Goal: Download file/media

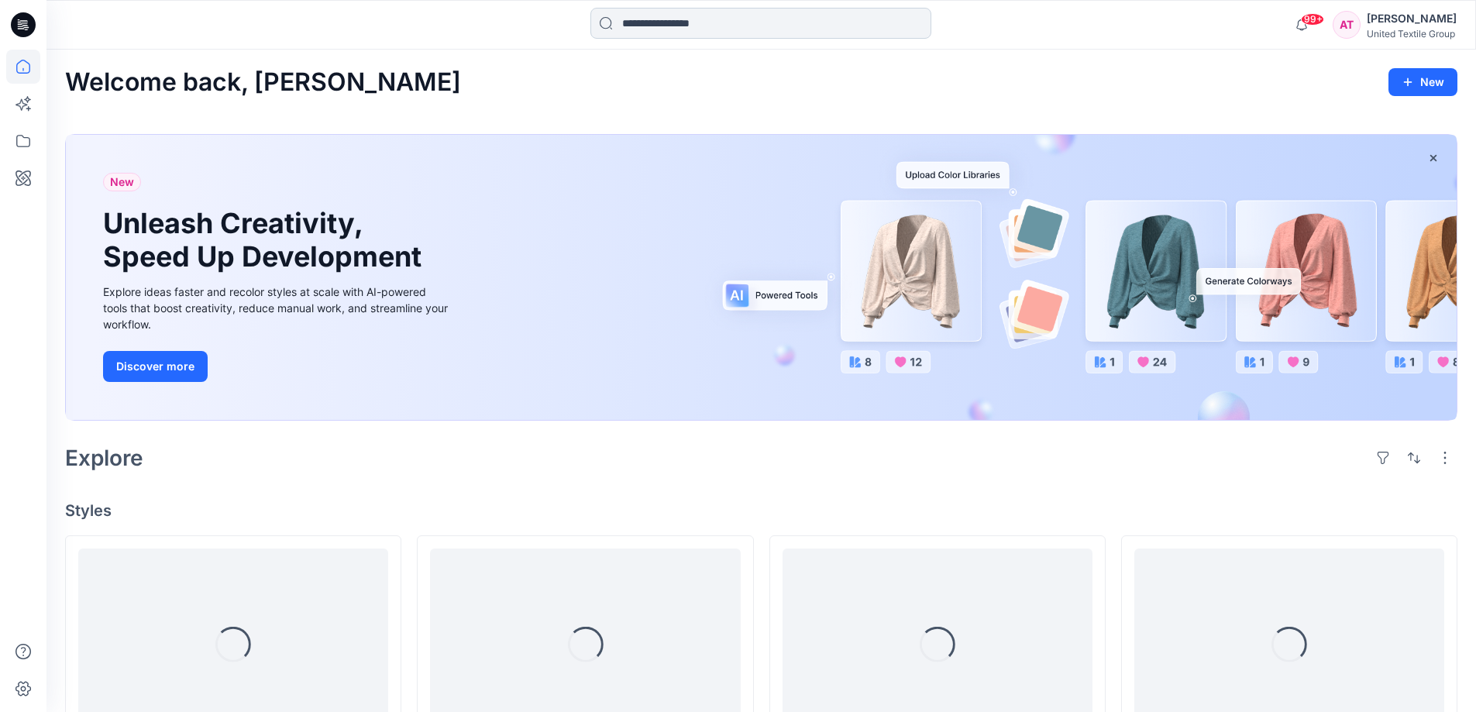
click at [640, 21] on input at bounding box center [760, 23] width 341 height 31
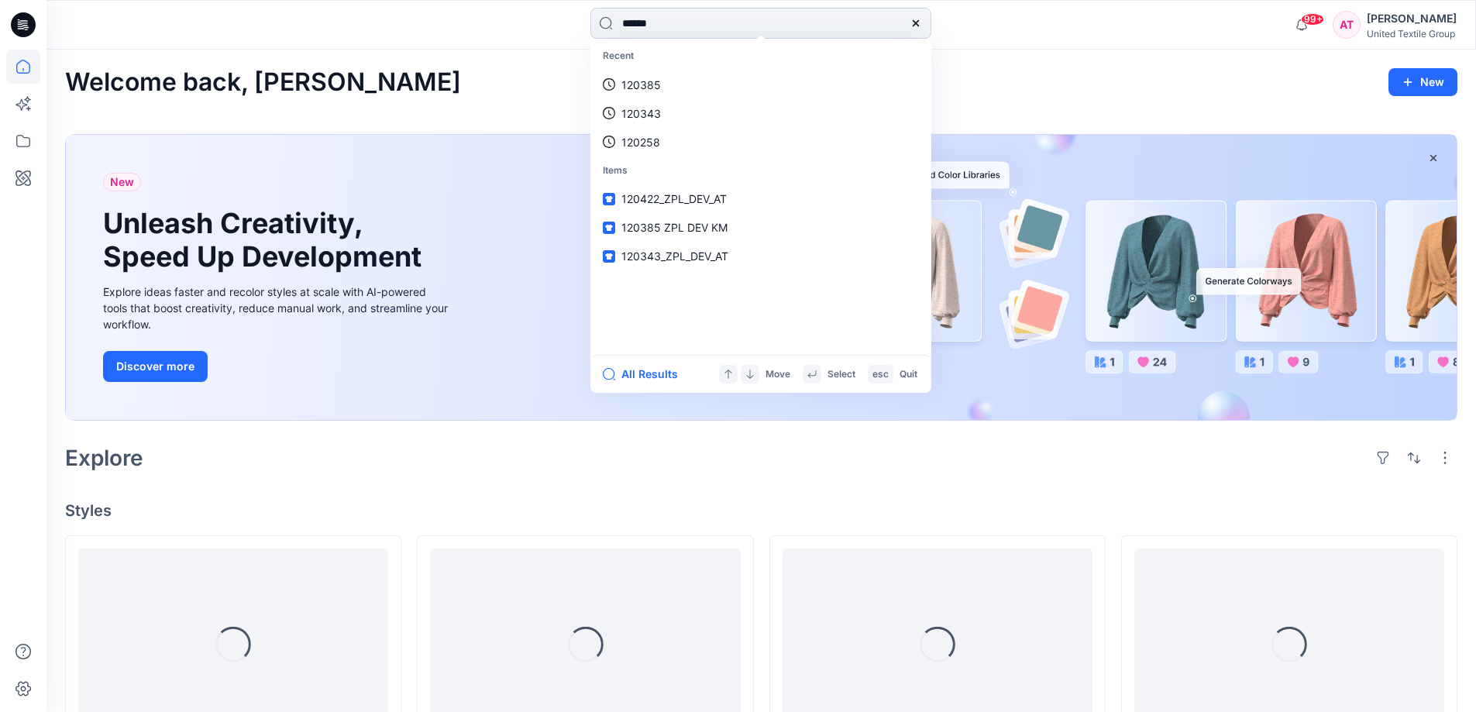
type input "******"
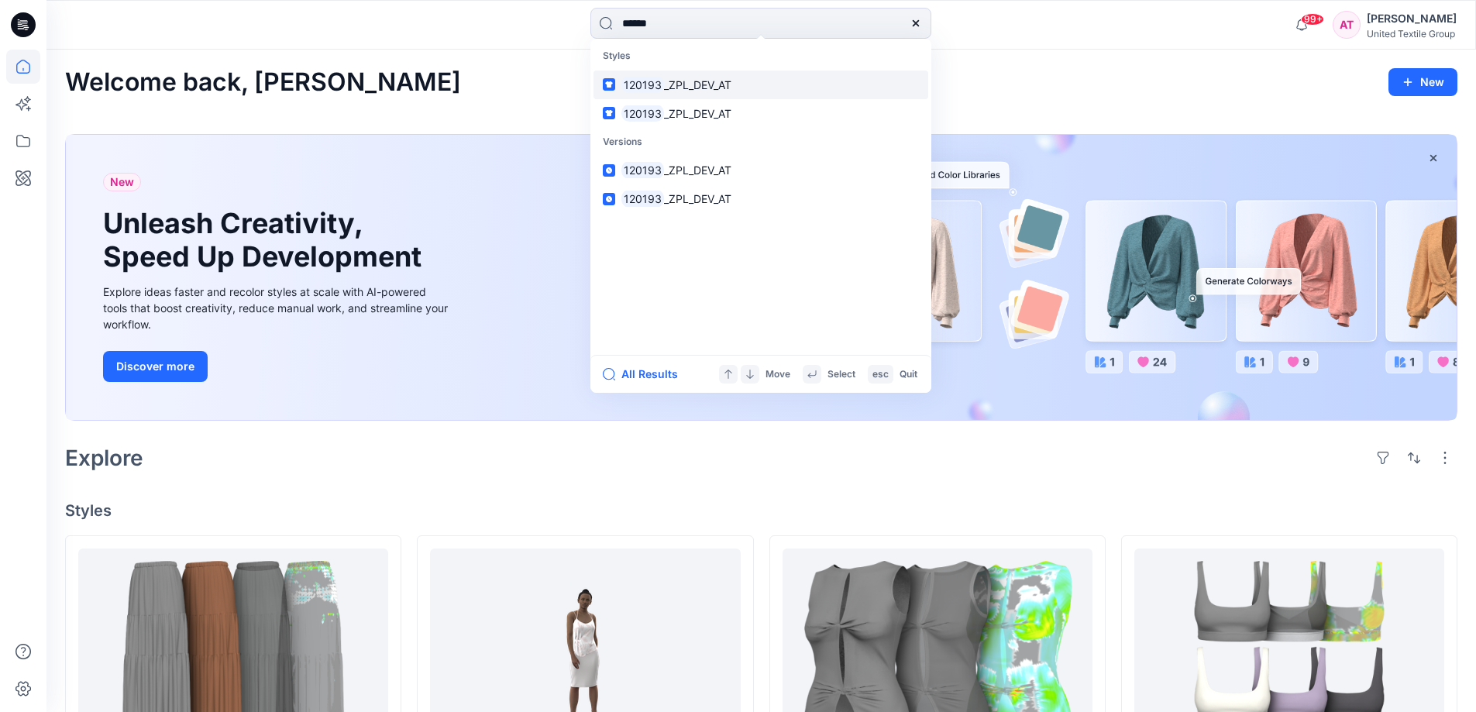
click at [642, 88] on mark "120193" at bounding box center [642, 85] width 43 height 18
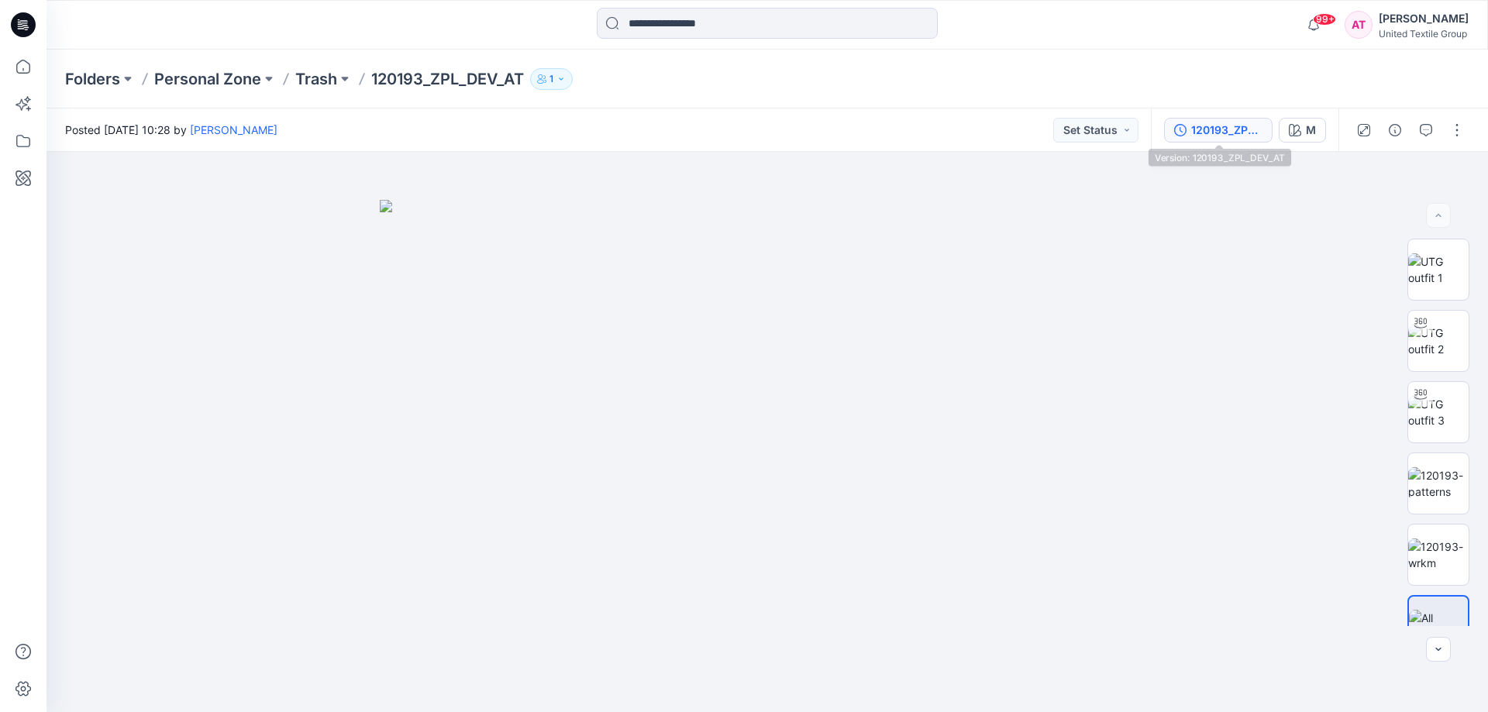
click at [1217, 128] on div "120193_ZPL_DEV_AT" at bounding box center [1226, 130] width 71 height 17
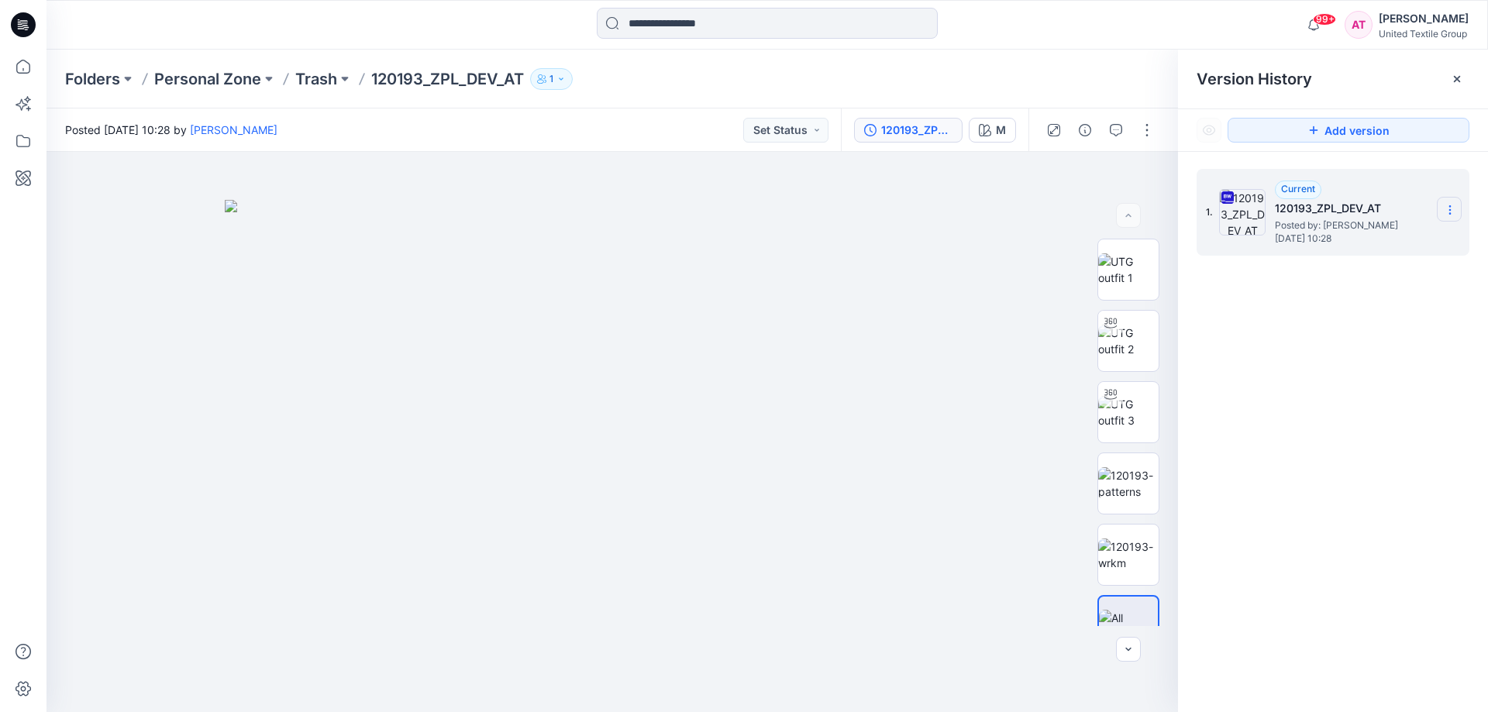
click at [1447, 211] on icon at bounding box center [1450, 210] width 12 height 12
click at [1385, 238] on span "Download Source BW File" at bounding box center [1370, 240] width 129 height 19
click at [16, 67] on icon at bounding box center [23, 67] width 34 height 34
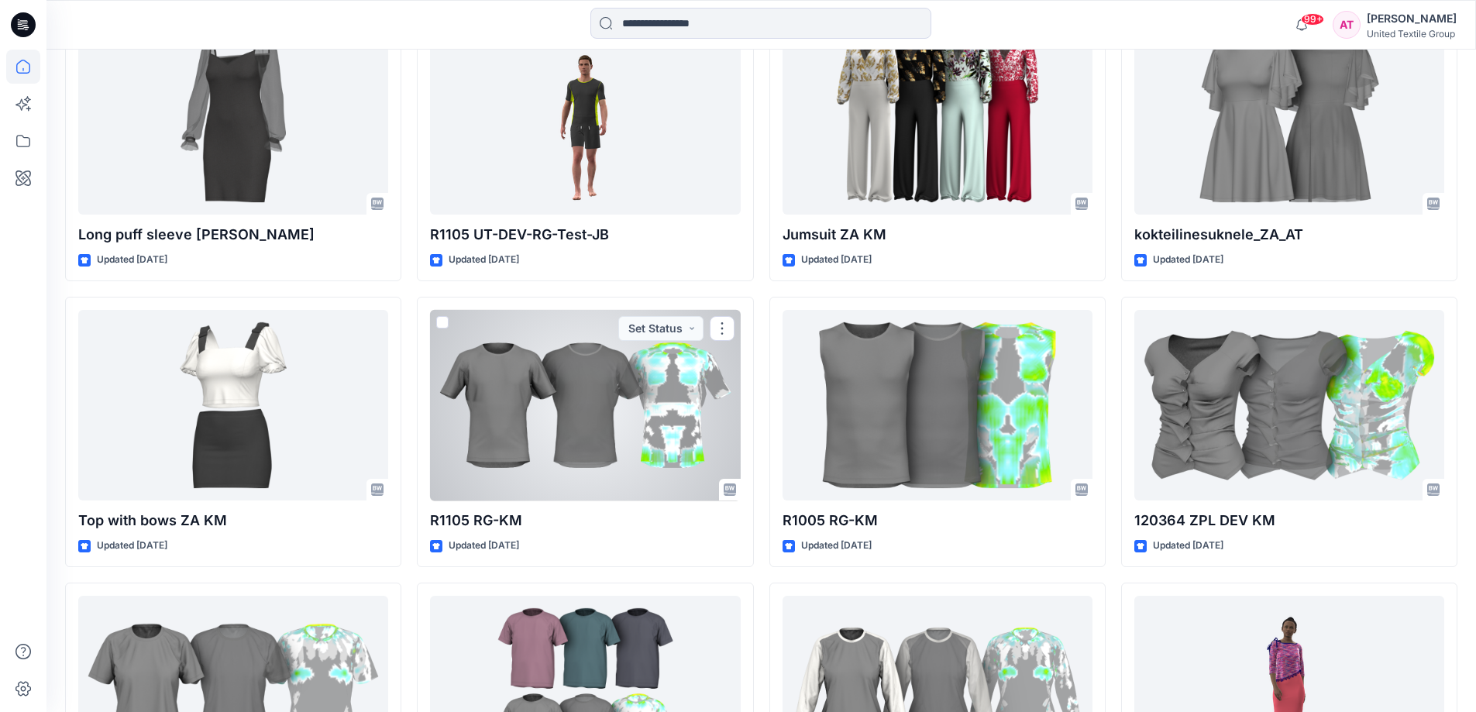
scroll to position [979, 0]
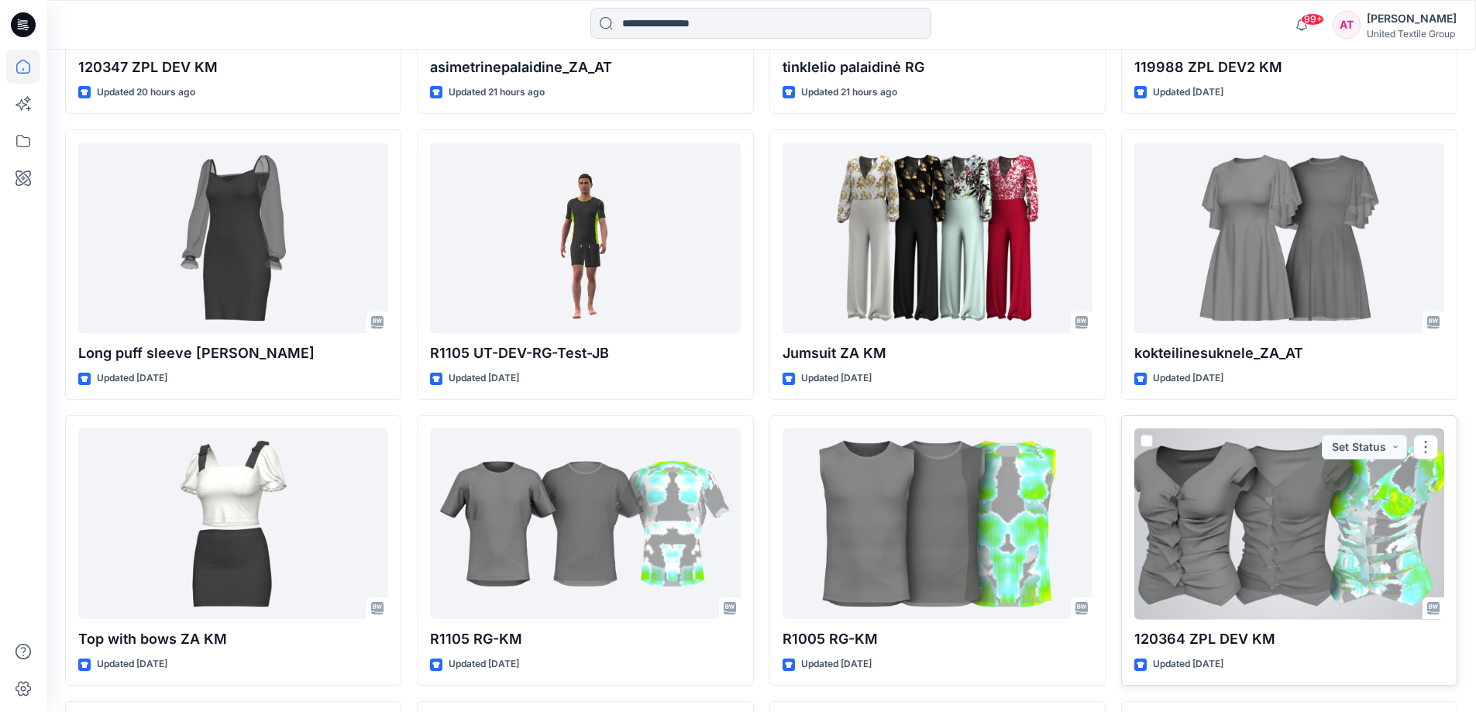
click at [1210, 541] on div at bounding box center [1289, 523] width 310 height 191
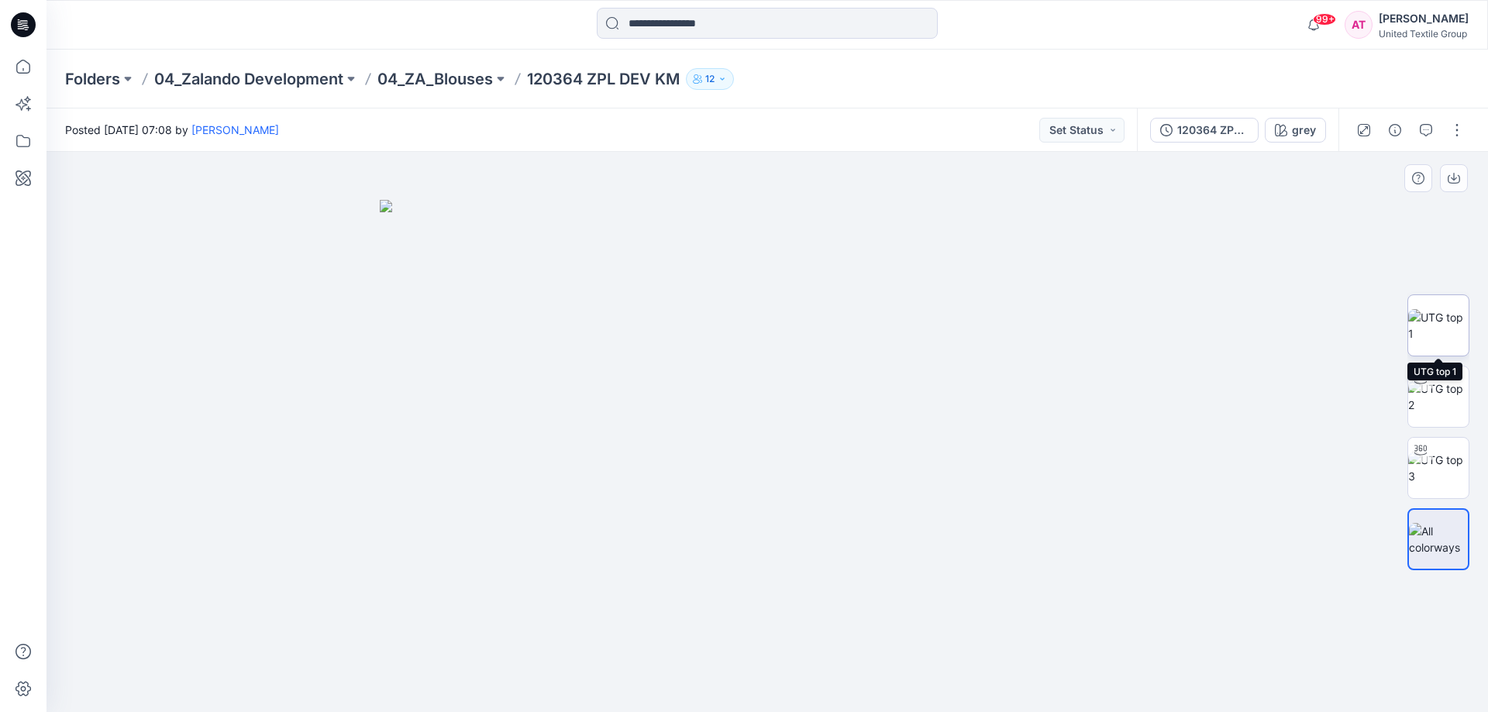
click at [1432, 325] on img at bounding box center [1438, 325] width 60 height 33
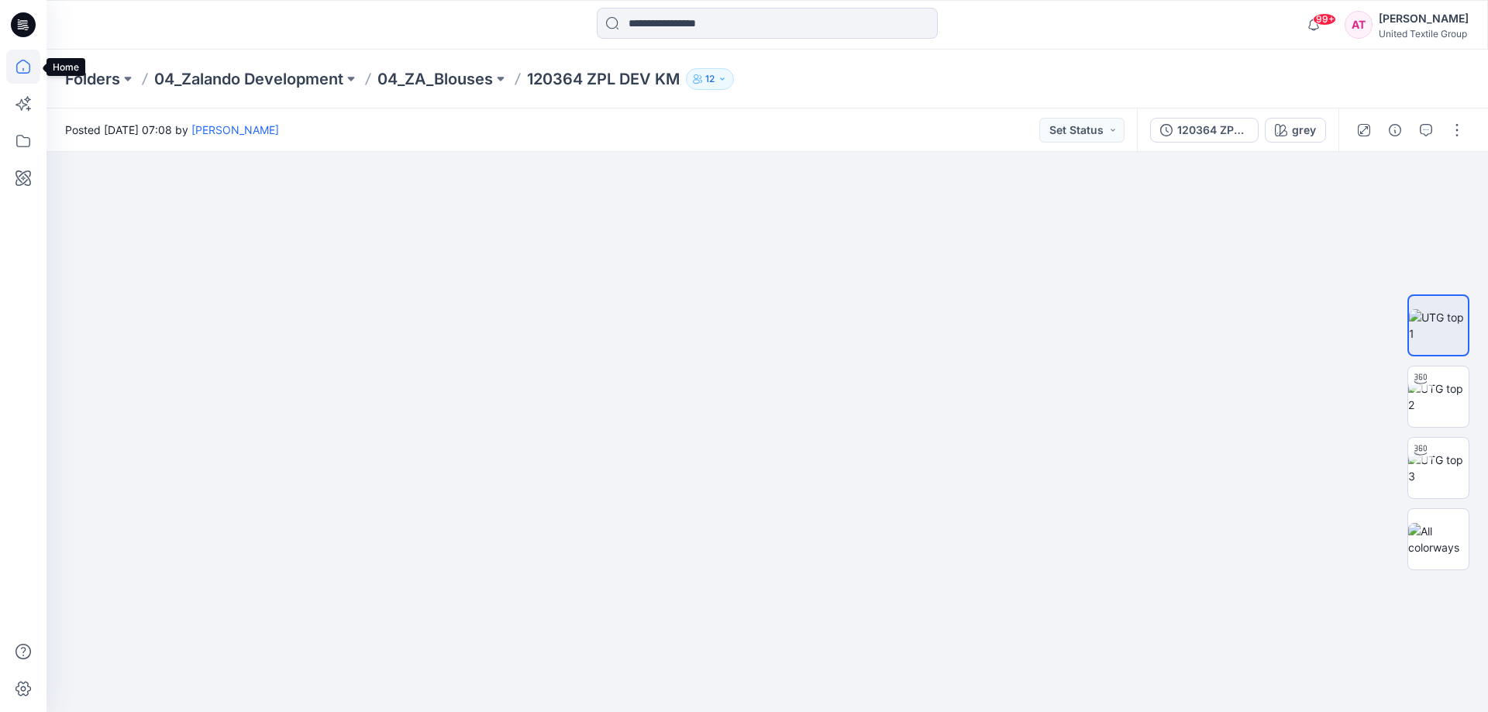
click at [24, 69] on icon at bounding box center [23, 67] width 34 height 34
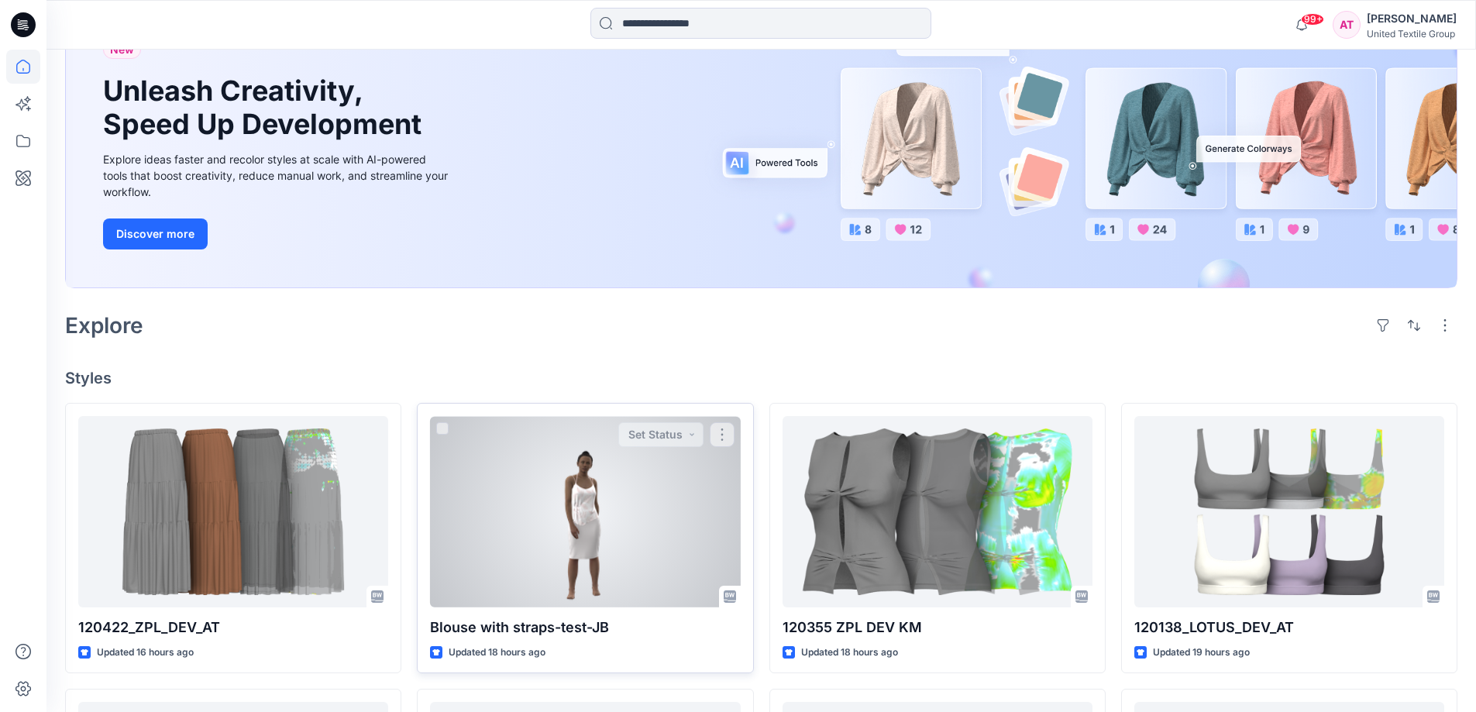
scroll to position [232, 0]
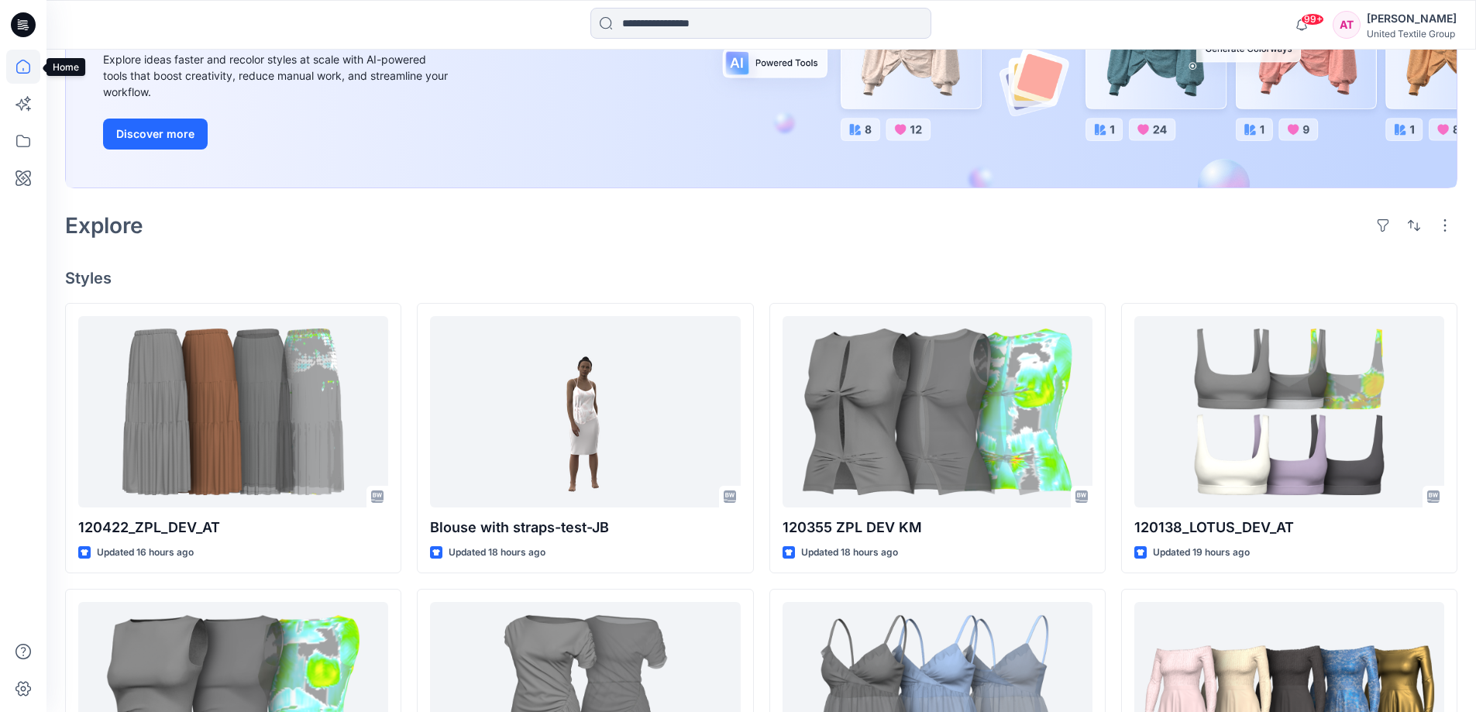
click at [19, 60] on icon at bounding box center [23, 67] width 34 height 34
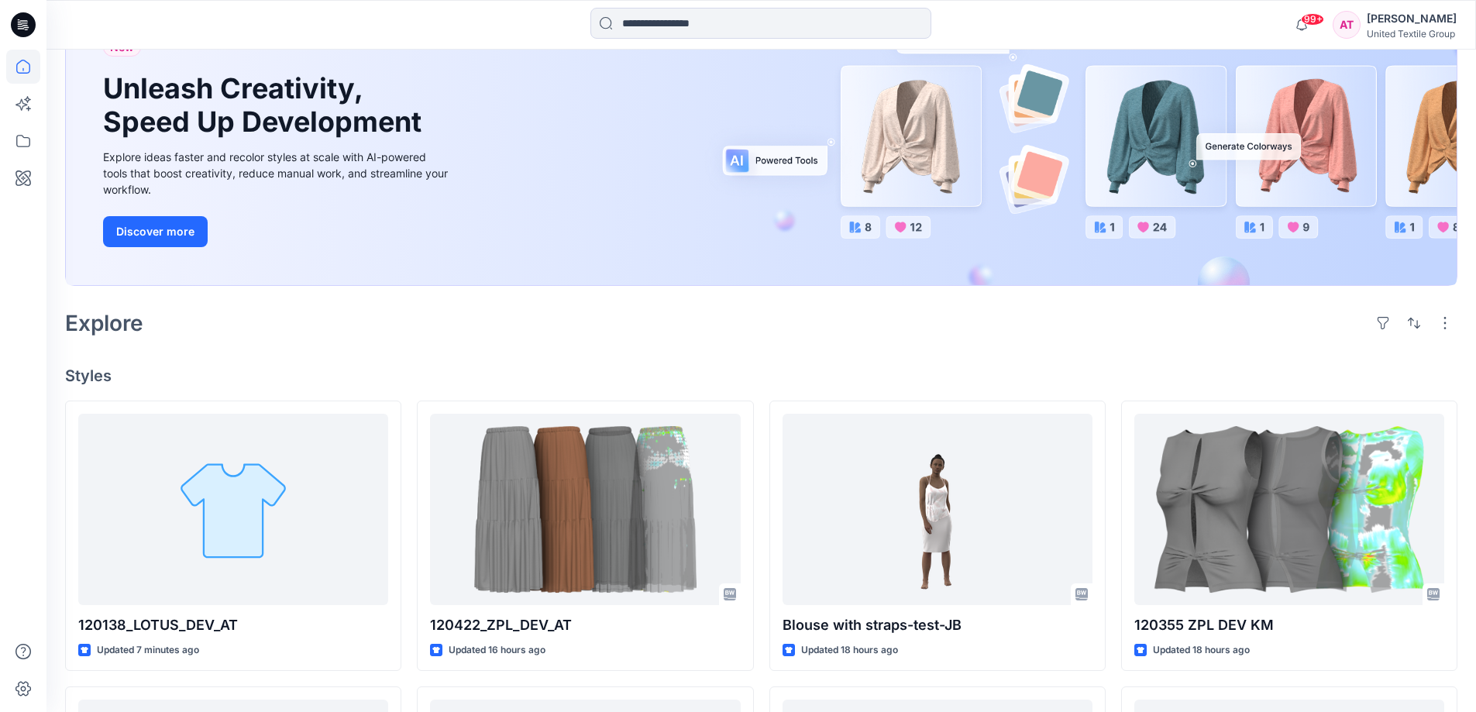
scroll to position [232, 0]
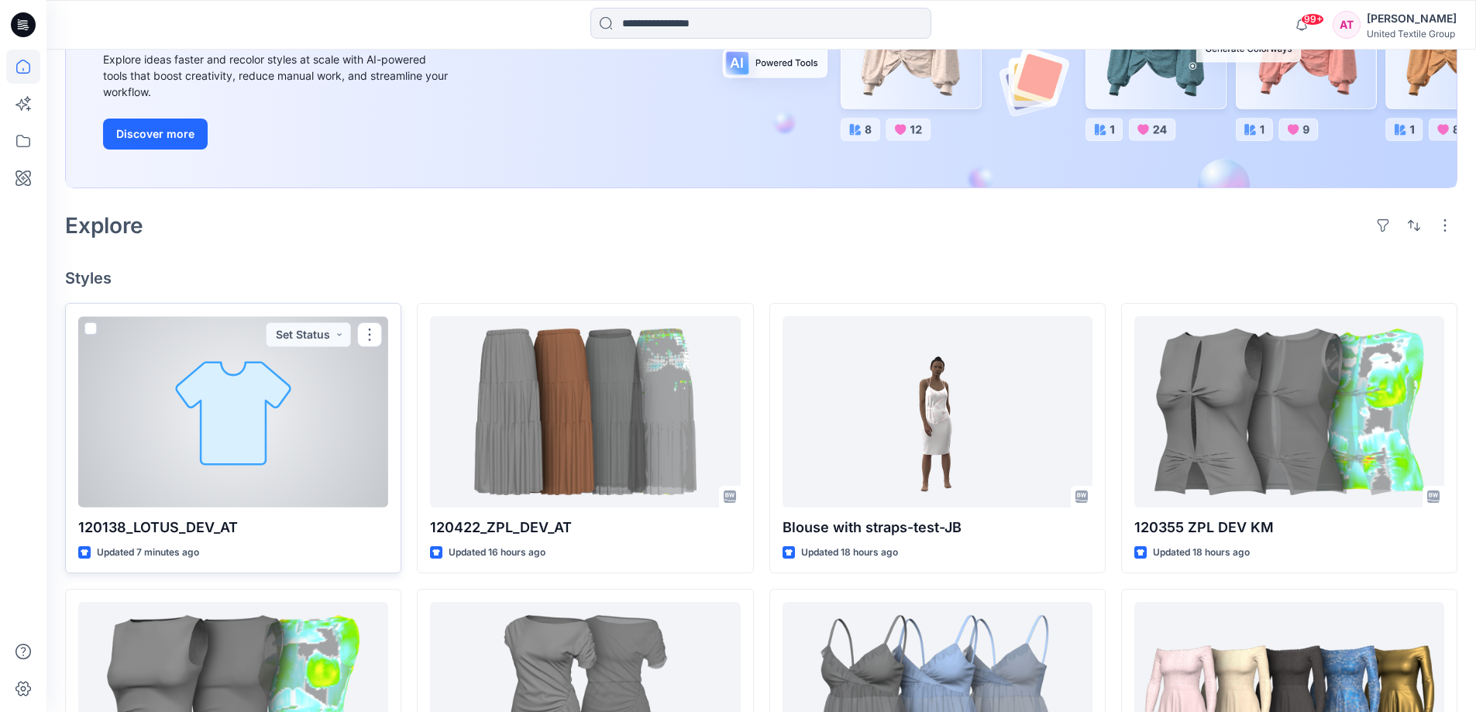
click at [315, 394] on div at bounding box center [233, 411] width 310 height 191
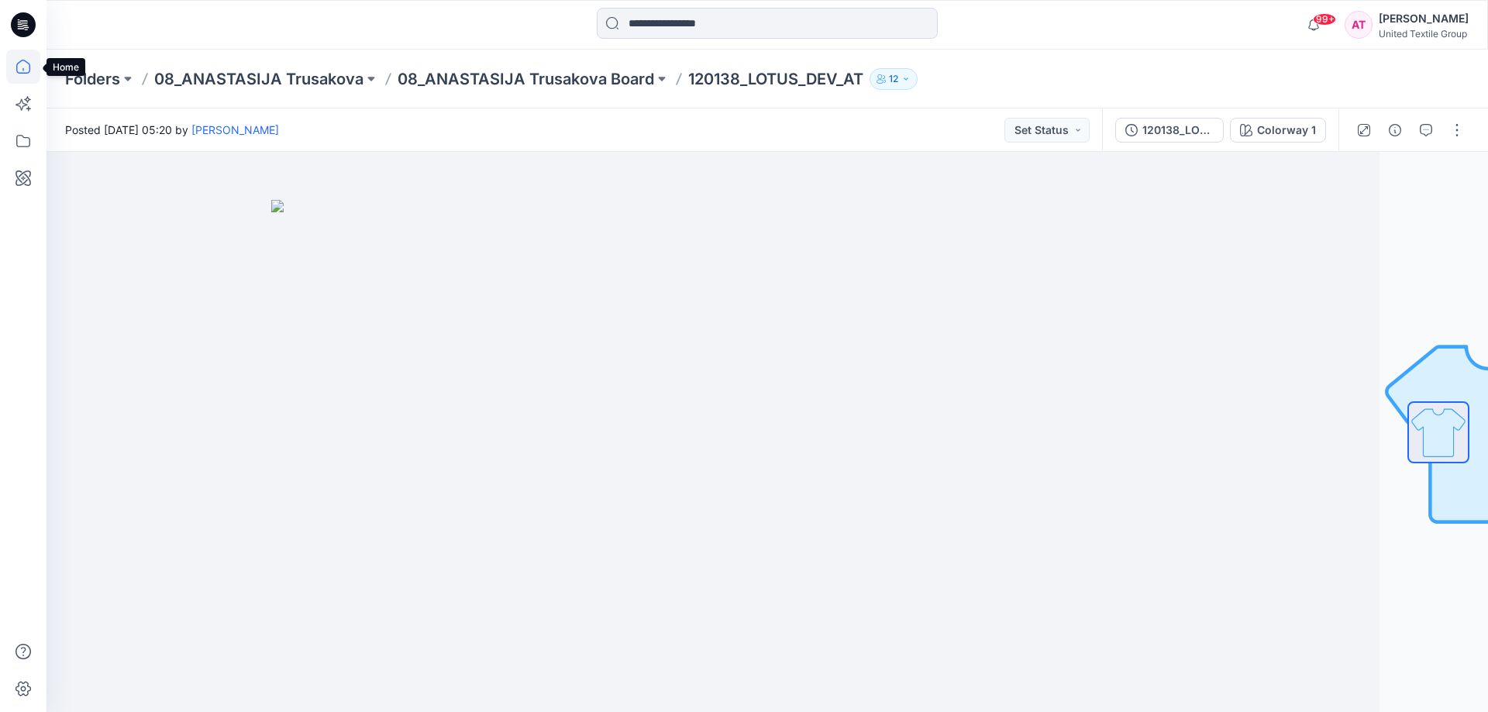
click at [35, 65] on icon at bounding box center [23, 67] width 34 height 34
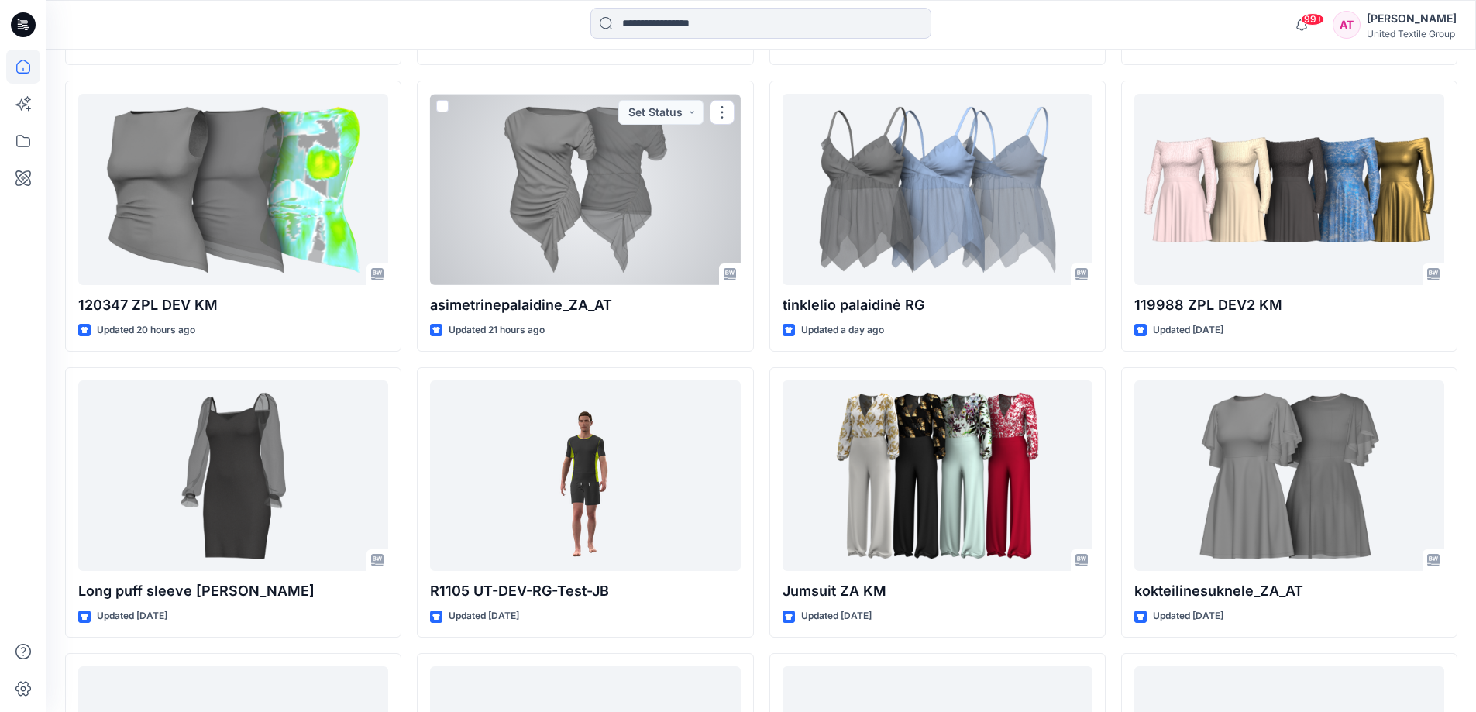
scroll to position [353, 0]
